Goal: Task Accomplishment & Management: Complete application form

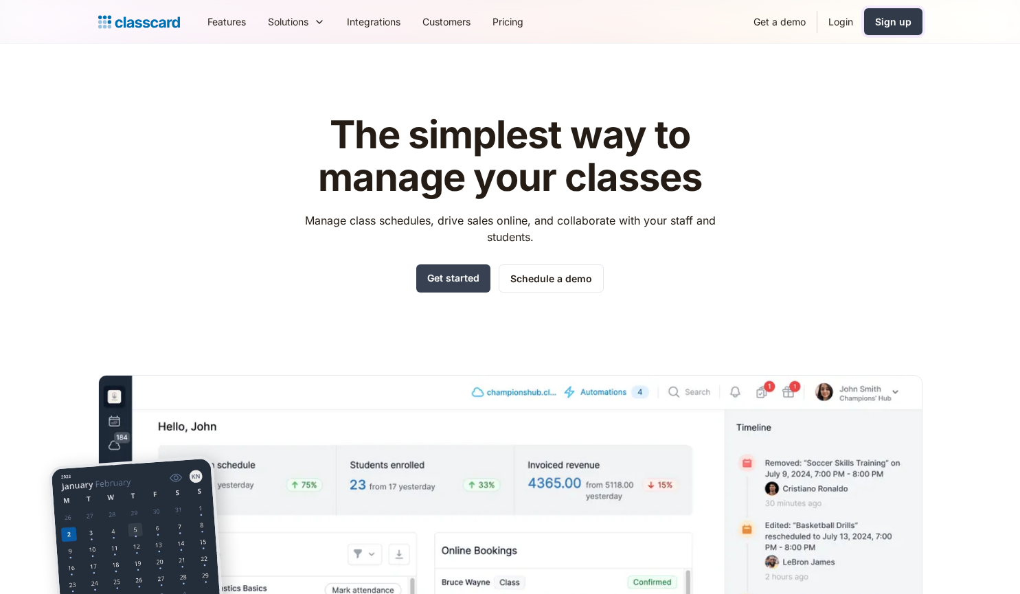
click at [875, 19] on link "Sign up" at bounding box center [893, 21] width 58 height 27
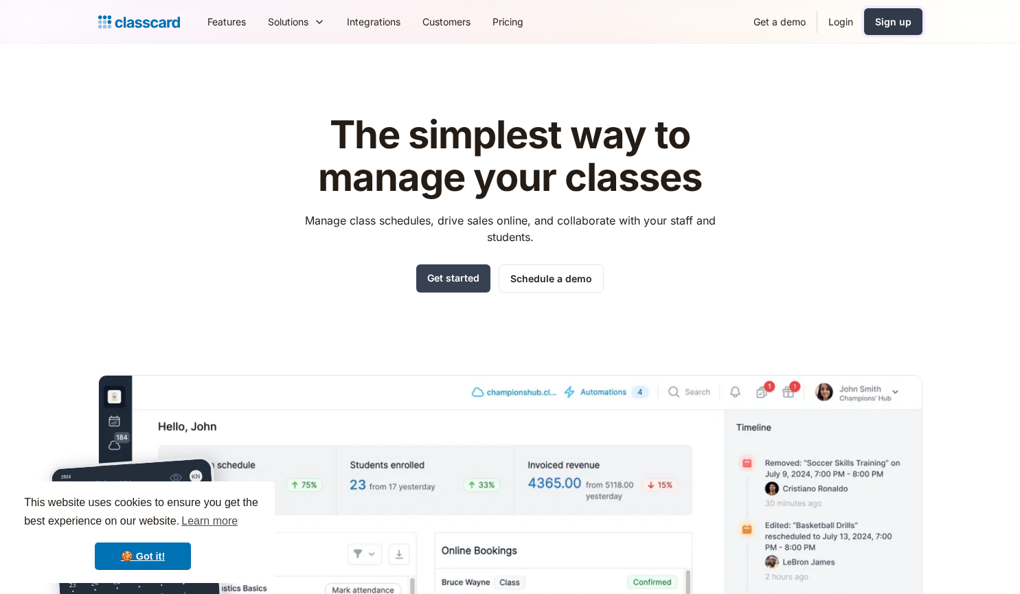
click at [895, 18] on div "Sign up" at bounding box center [893, 21] width 36 height 14
click at [844, 21] on link "Login" at bounding box center [841, 21] width 47 height 31
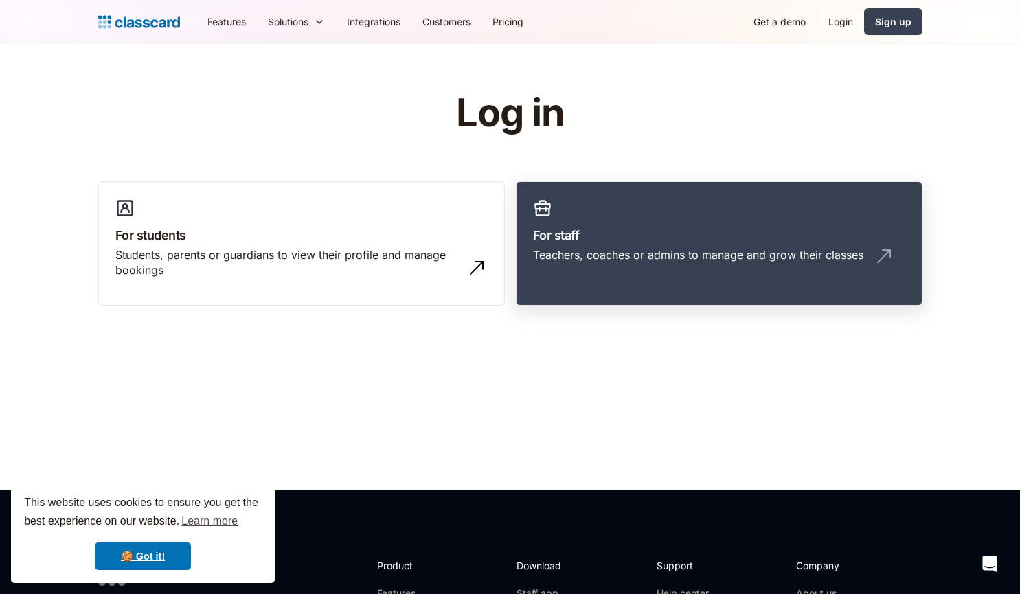
click at [693, 237] on h3 "For staff" at bounding box center [719, 235] width 372 height 19
